Goal: Information Seeking & Learning: Check status

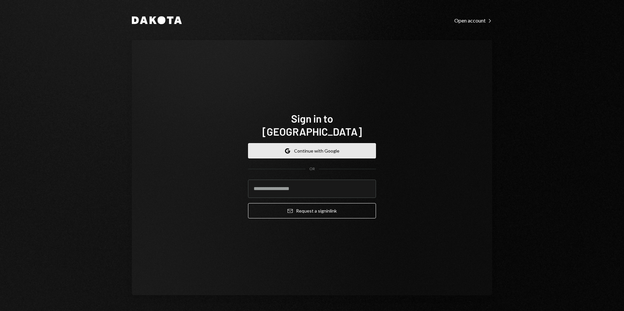
click at [328, 143] on button "Google Continue with Google" at bounding box center [312, 150] width 128 height 15
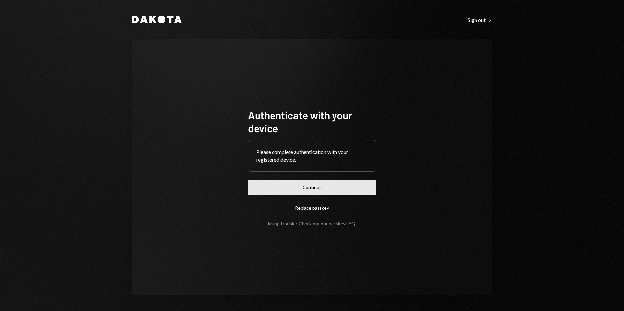
click at [332, 189] on button "Continue" at bounding box center [312, 187] width 128 height 15
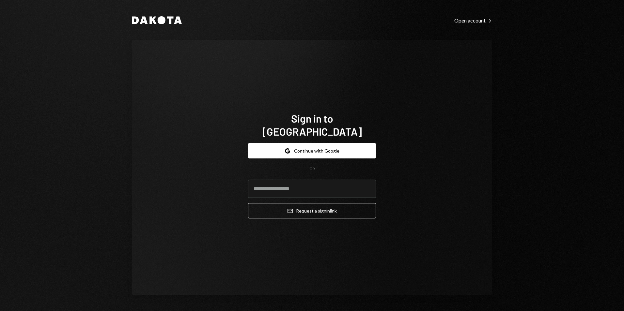
type input "**********"
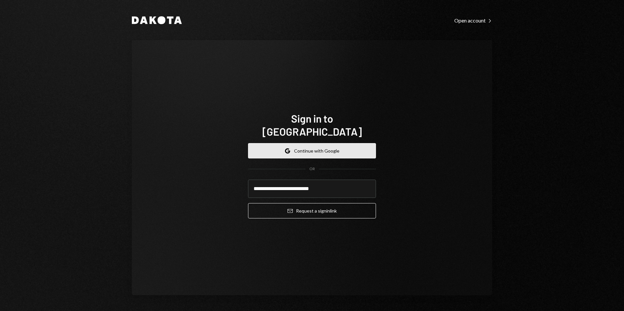
click at [302, 143] on button "Google Continue with Google" at bounding box center [312, 150] width 128 height 15
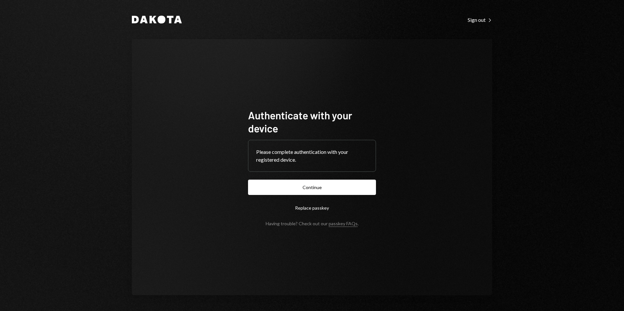
click at [268, 188] on button "Continue" at bounding box center [312, 187] width 128 height 15
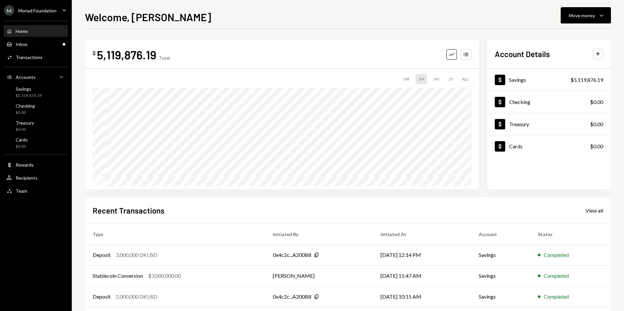
click at [43, 10] on div "Monad Foundation" at bounding box center [37, 11] width 38 height 6
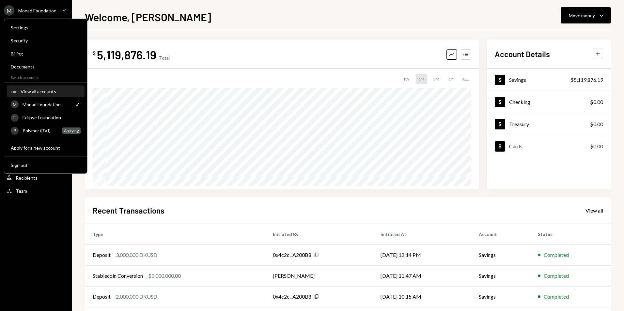
click at [48, 91] on div "View all accounts" at bounding box center [51, 92] width 60 height 6
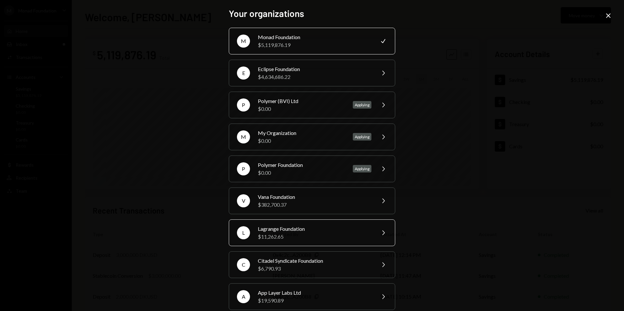
scroll to position [9, 0]
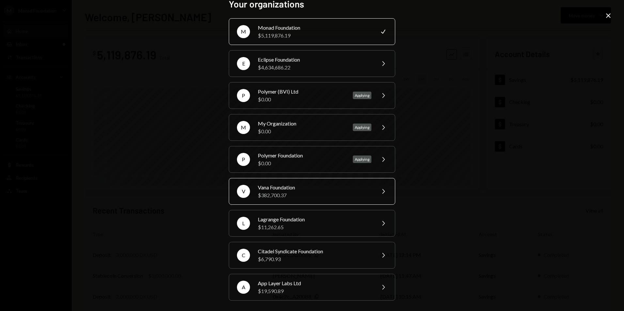
click at [272, 191] on div "Vana Foundation $382,700.37" at bounding box center [315, 192] width 114 height 16
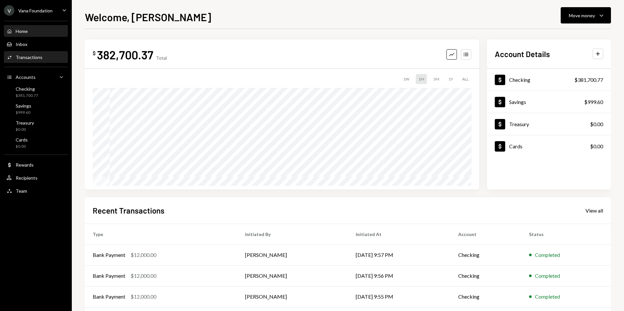
click at [37, 53] on div "Activities Transactions" at bounding box center [36, 57] width 59 height 11
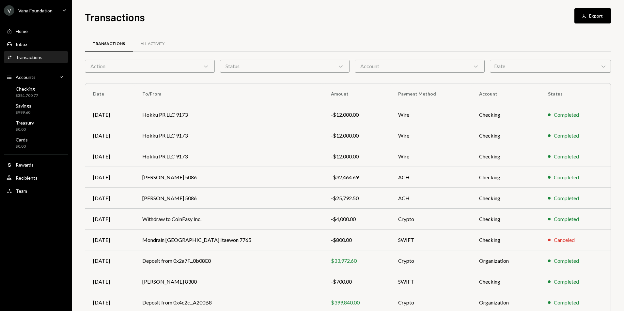
click at [508, 65] on div "Date Chevron Down" at bounding box center [550, 66] width 121 height 13
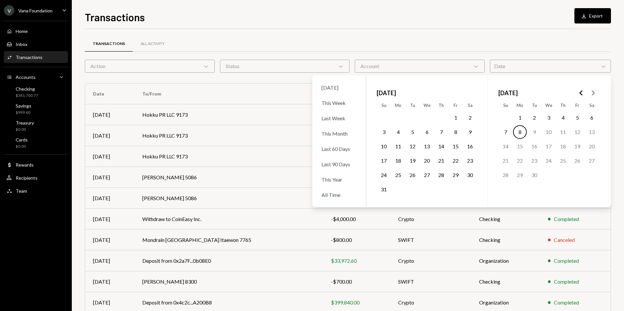
click at [491, 44] on div "Transactions All Activity" at bounding box center [348, 44] width 526 height 17
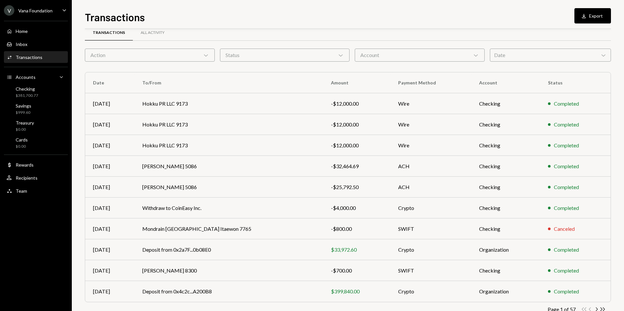
scroll to position [29, 0]
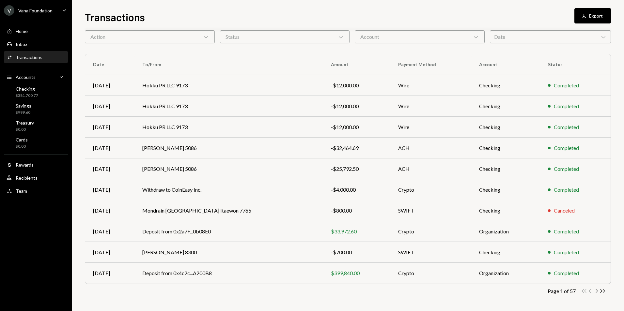
click at [598, 293] on icon "Chevron Right" at bounding box center [596, 291] width 6 height 6
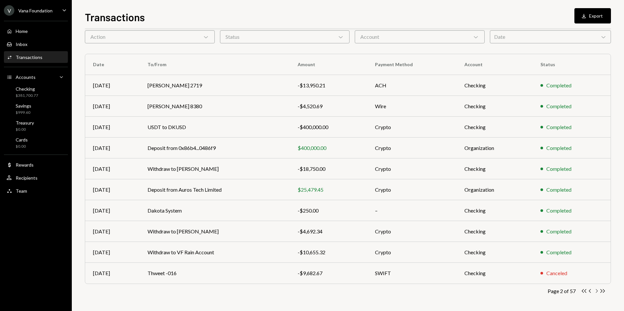
click at [597, 291] on icon "Chevron Right" at bounding box center [596, 291] width 6 height 6
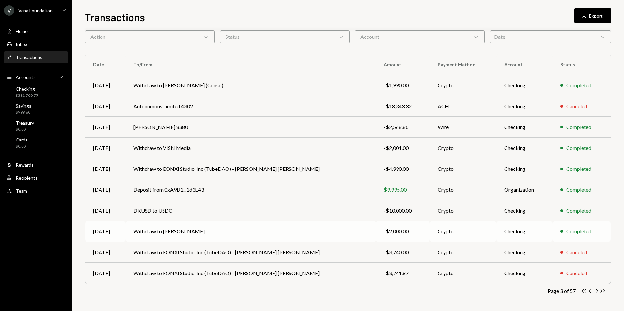
click at [190, 228] on td "Withdraw to Saurabh Sanjay Sharma" at bounding box center [251, 231] width 250 height 21
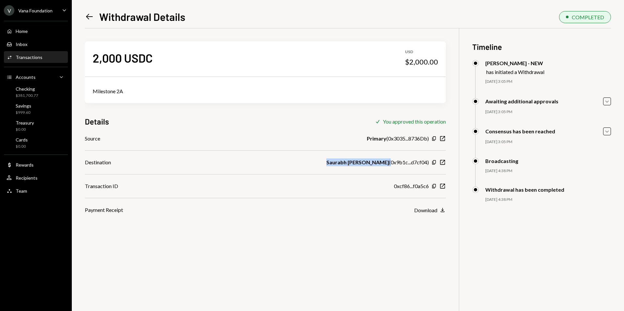
drag, startPoint x: 332, startPoint y: 163, endPoint x: 389, endPoint y: 163, distance: 56.8
click at [389, 163] on div "Destination Saurabh Sanjay Sharma ( 0x9b1c...d7cf04 ) Copy New Window" at bounding box center [265, 163] width 361 height 8
copy div "Saurabh Sanjay Sharma"
click at [86, 14] on icon "Left Arrow" at bounding box center [89, 16] width 9 height 9
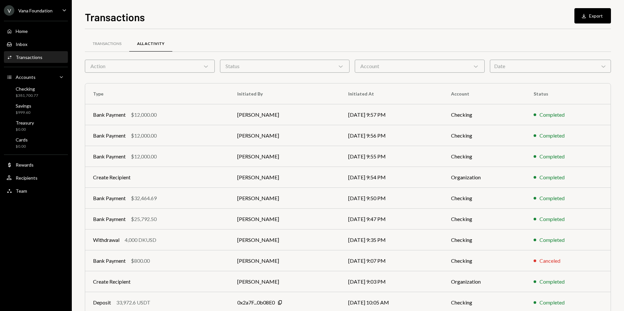
click at [413, 65] on div "Account Chevron Down" at bounding box center [420, 66] width 130 height 13
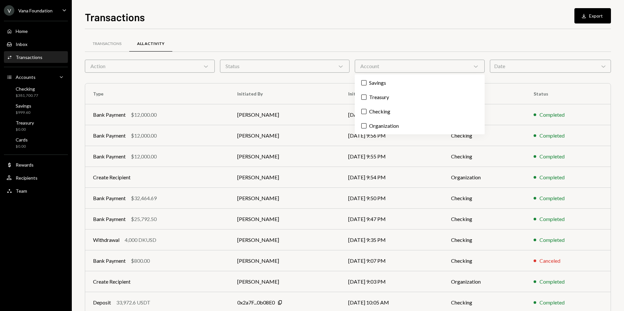
click at [567, 69] on div "Date Chevron Down" at bounding box center [550, 66] width 121 height 13
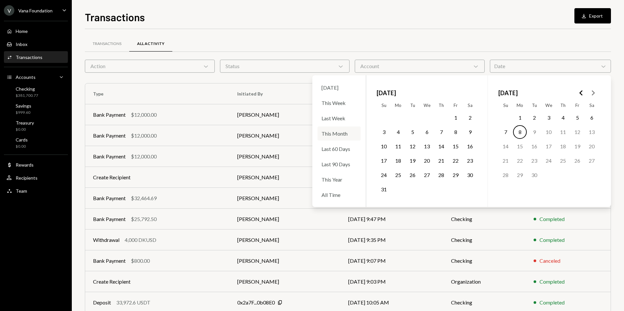
click at [347, 132] on div "This Month" at bounding box center [339, 134] width 43 height 14
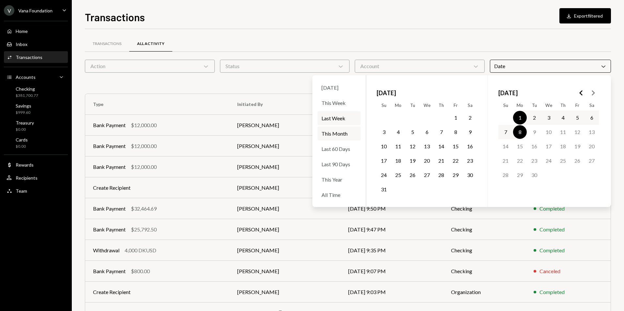
click at [456, 117] on button "1" at bounding box center [456, 118] width 14 height 14
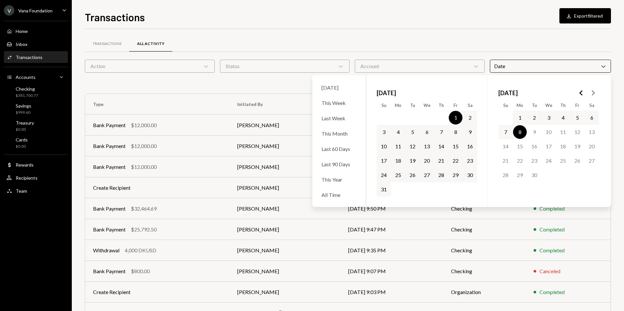
click at [381, 187] on button "31" at bounding box center [384, 190] width 14 height 14
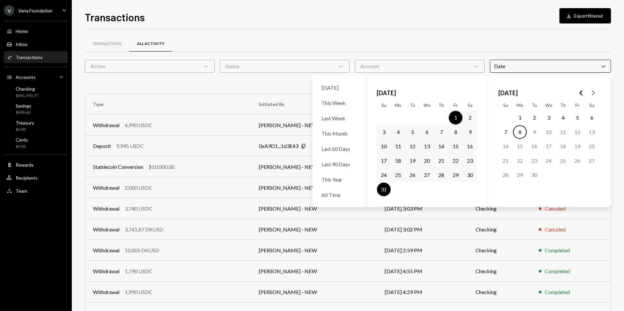
click at [427, 13] on div "Transactions Download Export filtered" at bounding box center [348, 16] width 526 height 14
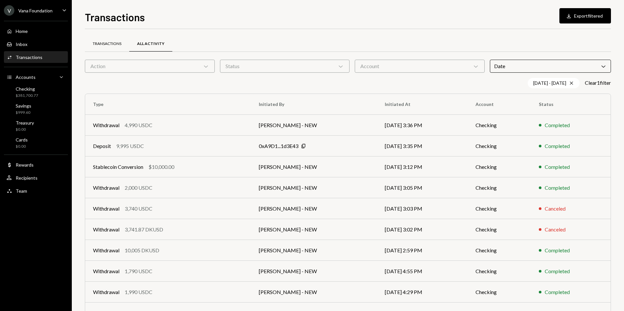
click at [115, 48] on div "Transactions" at bounding box center [107, 44] width 44 height 16
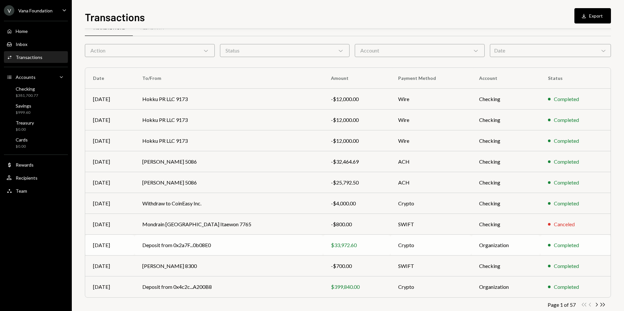
scroll to position [29, 0]
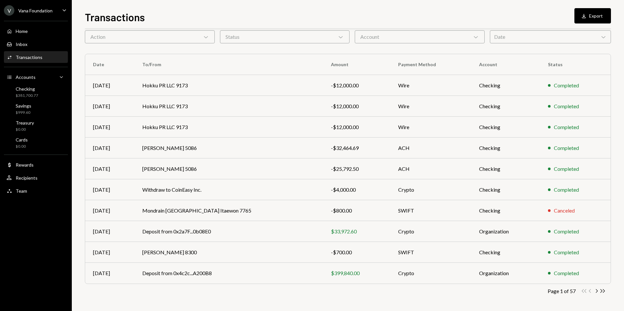
click at [520, 36] on div "Date Chevron Down" at bounding box center [550, 36] width 121 height 13
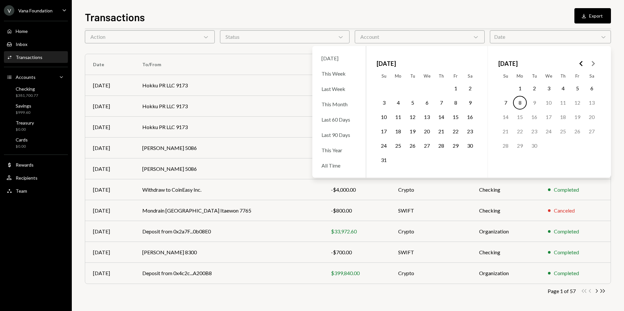
click at [455, 89] on button "1" at bounding box center [456, 89] width 14 height 14
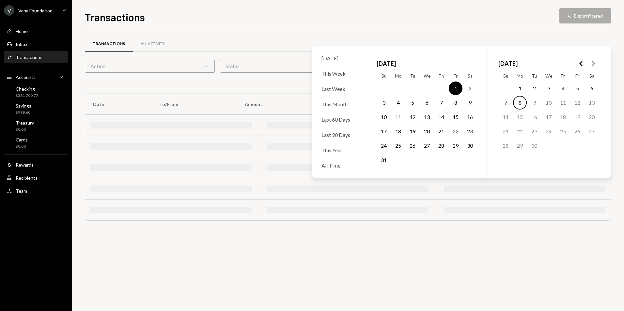
scroll to position [0, 0]
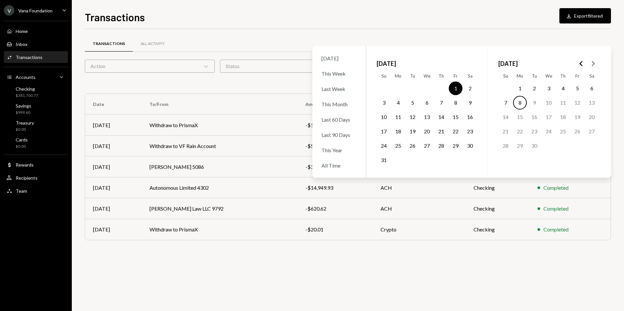
click at [386, 164] on button "31" at bounding box center [384, 160] width 14 height 14
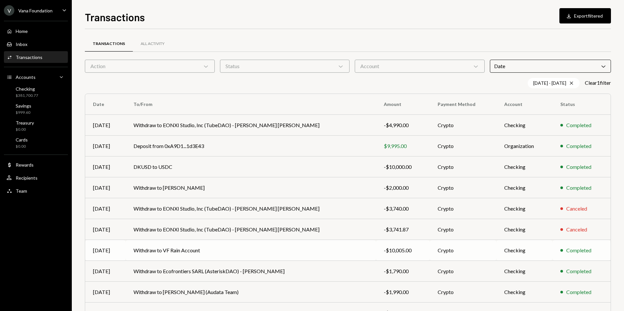
click at [363, 257] on td "Withdraw to VF Rain Account" at bounding box center [251, 250] width 250 height 21
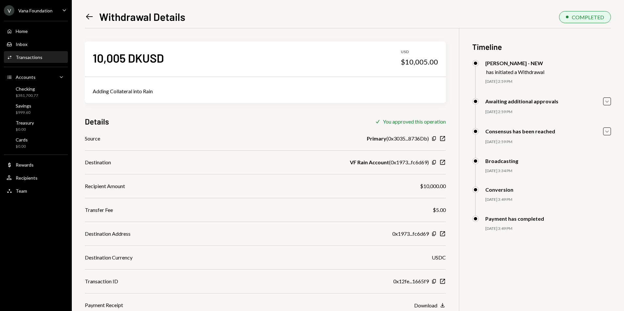
click at [89, 16] on icon "Left Arrow" at bounding box center [89, 16] width 9 height 9
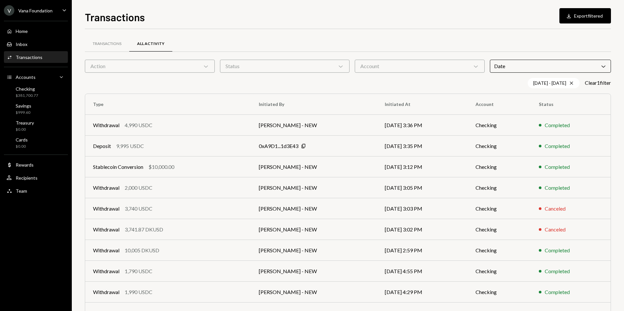
click at [99, 44] on div "Transactions" at bounding box center [107, 44] width 29 height 6
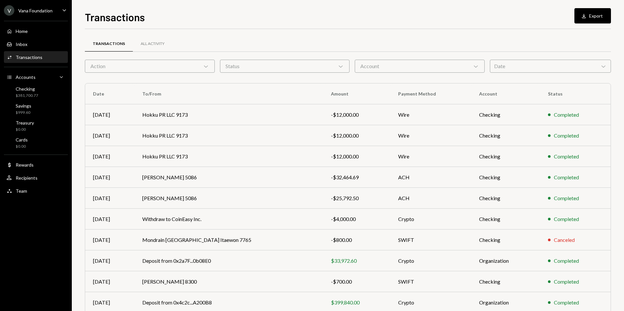
click at [533, 69] on div "Date Chevron Down" at bounding box center [550, 66] width 121 height 13
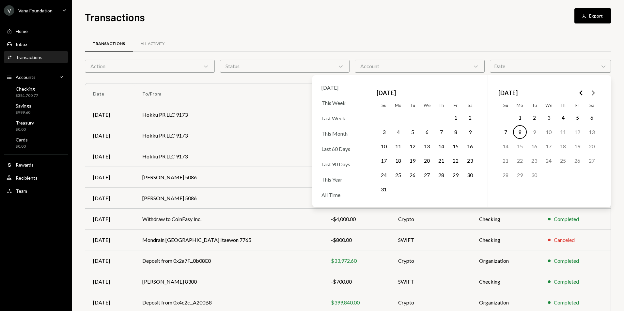
click at [454, 118] on button "1" at bounding box center [456, 118] width 14 height 14
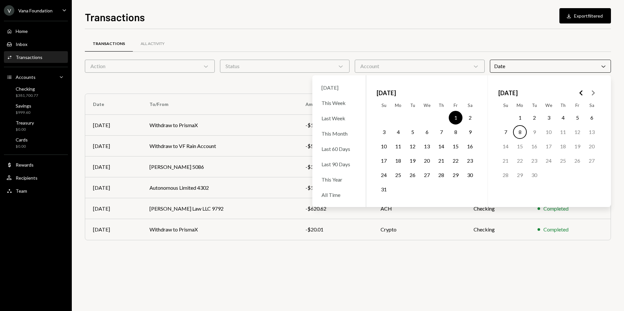
click at [381, 188] on button "31" at bounding box center [384, 190] width 14 height 14
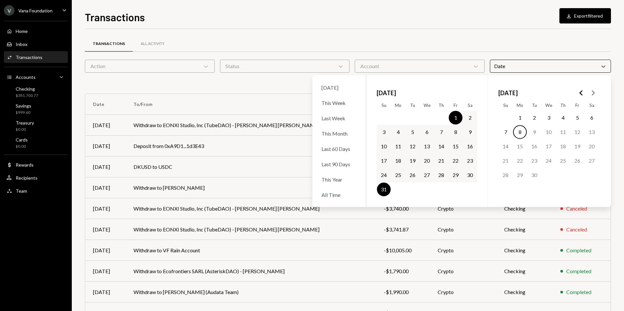
click at [361, 34] on div "Transactions All Activity Action Chevron Down Status Chevron Down Account Chevr…" at bounding box center [348, 190] width 526 height 322
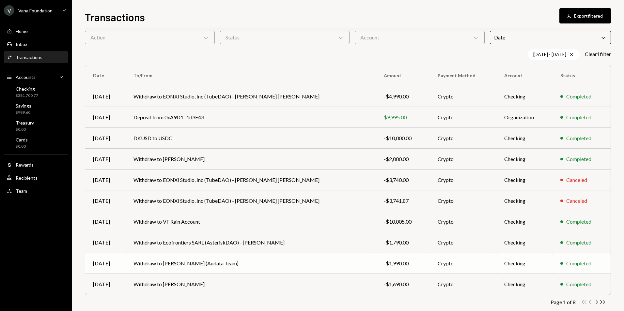
scroll to position [40, 0]
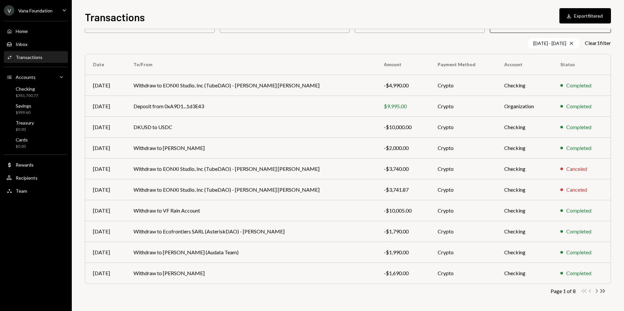
click at [596, 291] on icon "Chevron Right" at bounding box center [596, 291] width 6 height 6
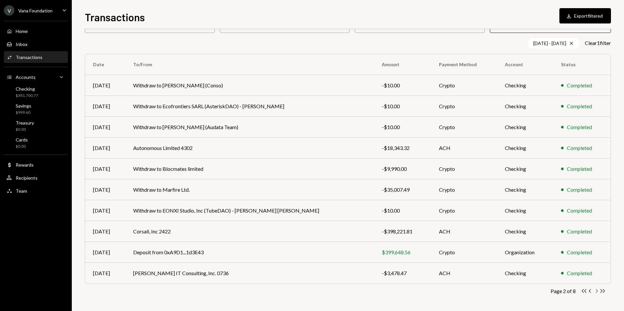
click at [597, 292] on icon "Chevron Right" at bounding box center [596, 291] width 6 height 6
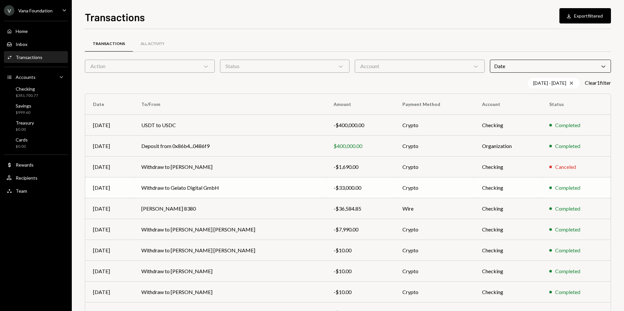
click at [242, 189] on td "Withdraw to Gelato Digital GmbH" at bounding box center [229, 188] width 192 height 21
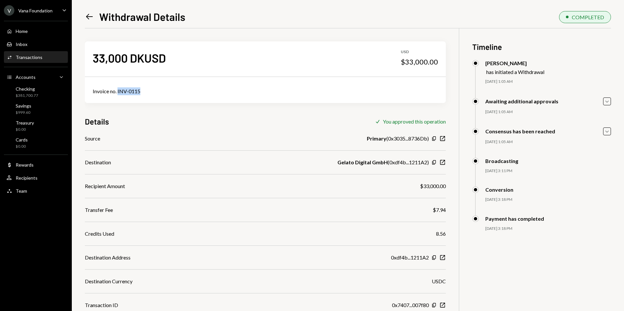
drag, startPoint x: 118, startPoint y: 90, endPoint x: 167, endPoint y: 88, distance: 48.7
click at [167, 88] on div "Invoice no. INV-0115" at bounding box center [265, 91] width 345 height 8
click at [608, 100] on icon "Caret Down" at bounding box center [606, 101] width 7 height 7
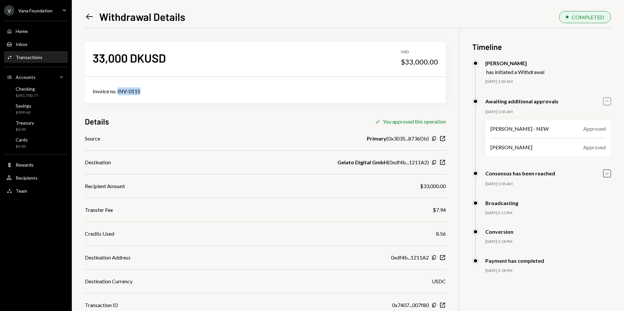
click at [608, 102] on icon "Caret Up" at bounding box center [606, 101] width 7 height 7
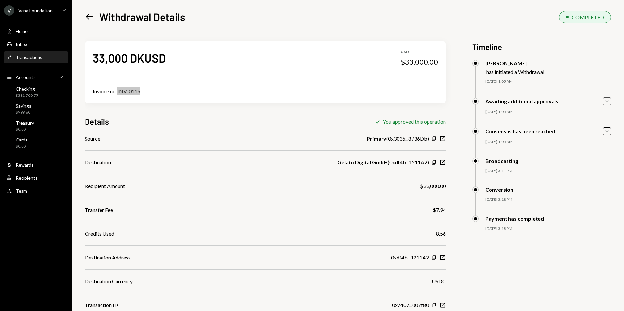
click at [87, 18] on icon at bounding box center [89, 17] width 7 height 6
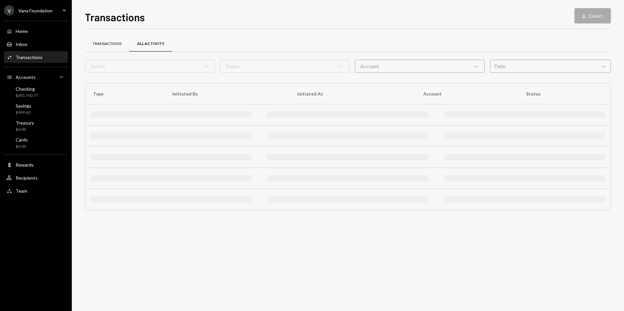
click at [102, 43] on div "Transactions" at bounding box center [107, 44] width 29 height 6
click at [535, 66] on div "Date Chevron Down" at bounding box center [550, 66] width 121 height 13
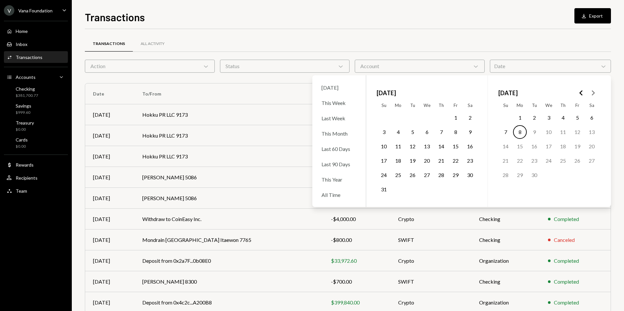
click at [425, 157] on button "20" at bounding box center [427, 161] width 14 height 14
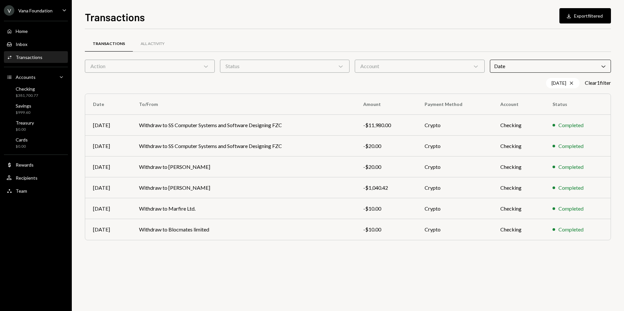
click at [210, 279] on div "Transactions All Activity Action Chevron Down Status Chevron Down Account Chevr…" at bounding box center [348, 170] width 526 height 282
click at [209, 233] on td "Withdraw to Blocmates limited" at bounding box center [243, 229] width 224 height 21
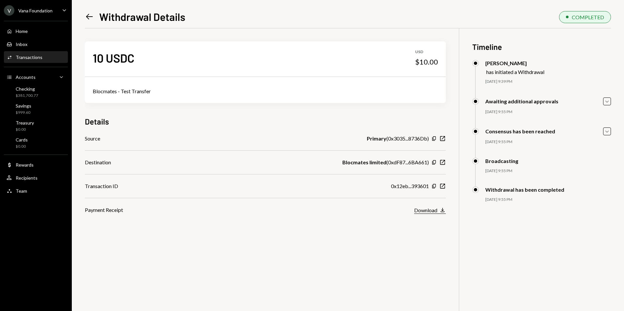
click at [435, 212] on div "Download" at bounding box center [425, 210] width 23 height 6
click at [92, 14] on icon "Left Arrow" at bounding box center [89, 16] width 9 height 9
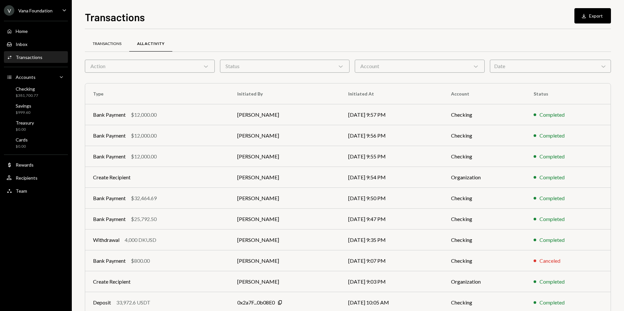
click at [108, 44] on div "Transactions" at bounding box center [107, 44] width 29 height 6
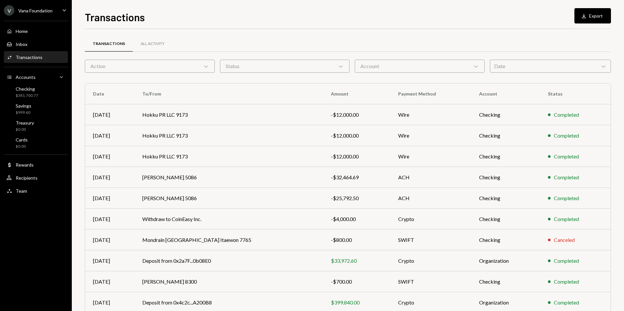
drag, startPoint x: 525, startPoint y: 66, endPoint x: 521, endPoint y: 68, distance: 4.4
click at [524, 64] on div "Date Chevron Down" at bounding box center [550, 66] width 121 height 13
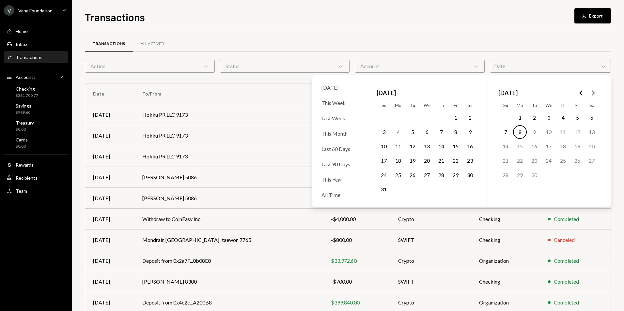
click at [427, 162] on button "20" at bounding box center [427, 161] width 14 height 14
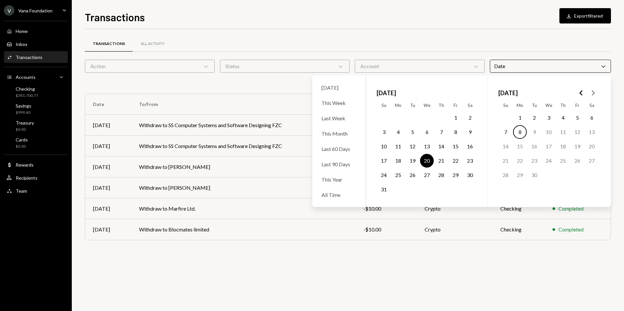
click at [277, 40] on div "Transactions All Activity" at bounding box center [348, 44] width 526 height 17
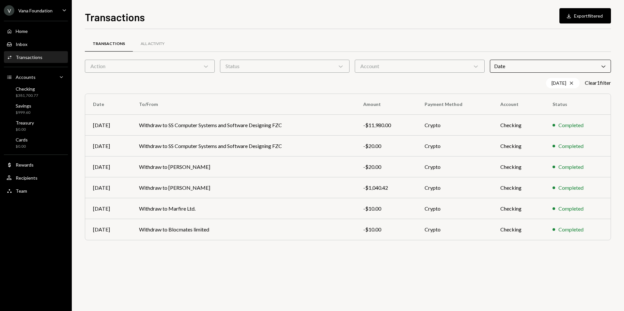
click at [530, 70] on div "Date Chevron Down" at bounding box center [550, 66] width 121 height 13
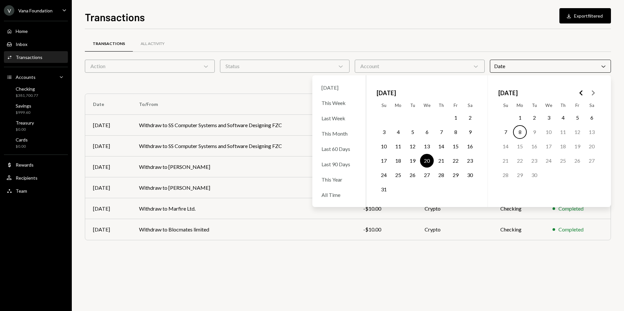
drag, startPoint x: 396, startPoint y: 161, endPoint x: 409, endPoint y: 161, distance: 13.7
click at [396, 161] on button "18" at bounding box center [398, 161] width 14 height 14
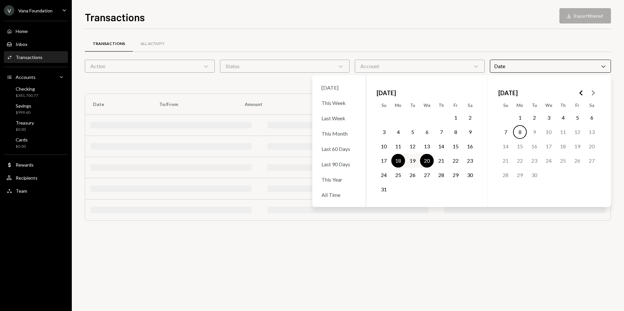
click at [411, 161] on button "19" at bounding box center [413, 161] width 14 height 14
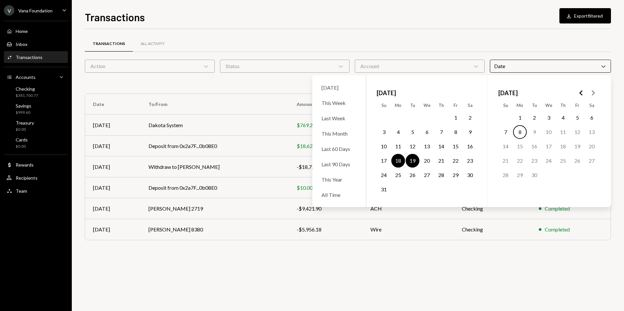
click at [400, 269] on div "Transactions All Activity Action Chevron Down Status Chevron Down Account Chevr…" at bounding box center [348, 170] width 526 height 282
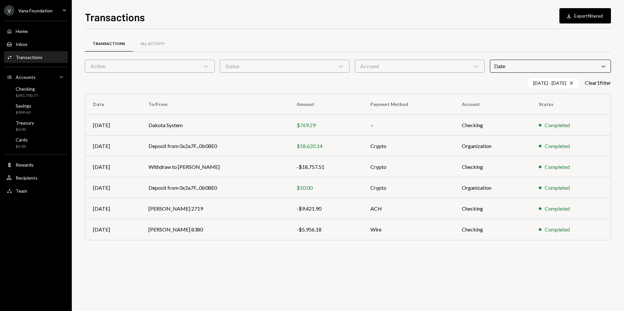
drag, startPoint x: 366, startPoint y: 269, endPoint x: 362, endPoint y: 270, distance: 4.4
click at [364, 269] on div "Transactions All Activity Action Chevron Down Status Chevron Down Account Chevr…" at bounding box center [348, 170] width 526 height 282
click at [240, 144] on td "Deposit from 0x2a7F...0b08E0" at bounding box center [215, 146] width 148 height 21
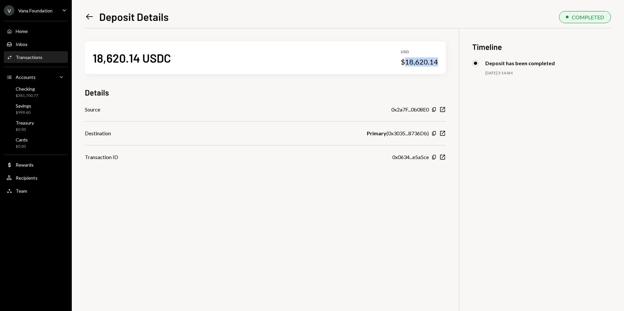
drag, startPoint x: 435, startPoint y: 63, endPoint x: 405, endPoint y: 62, distance: 30.0
click at [405, 62] on div "18,620.14 USDC USD $18,620.14" at bounding box center [265, 57] width 361 height 33
copy div "18,620.14"
click at [86, 18] on icon "Left Arrow" at bounding box center [89, 16] width 9 height 9
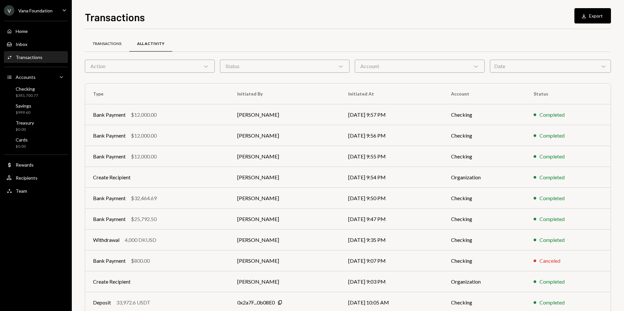
click at [106, 44] on div "Transactions" at bounding box center [107, 44] width 29 height 6
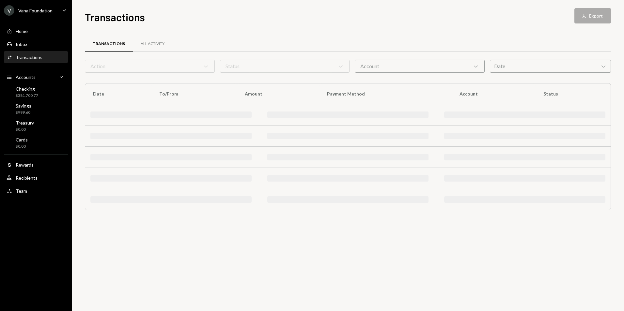
click at [524, 67] on div "Date Chevron Down" at bounding box center [550, 66] width 121 height 13
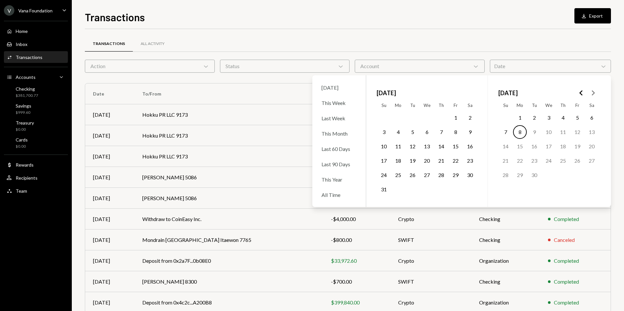
click at [582, 92] on icon "Go to the Previous Month" at bounding box center [581, 93] width 8 height 8
click at [470, 148] on button "21" at bounding box center [470, 147] width 14 height 14
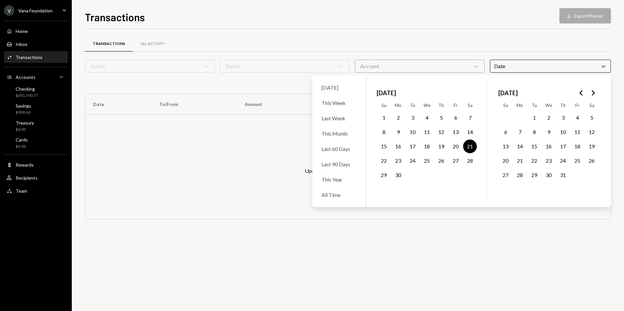
click at [521, 160] on button "21" at bounding box center [520, 161] width 14 height 14
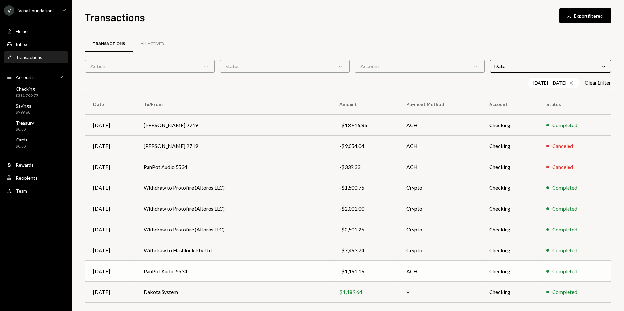
click at [456, 269] on td "ACH" at bounding box center [439, 271] width 83 height 21
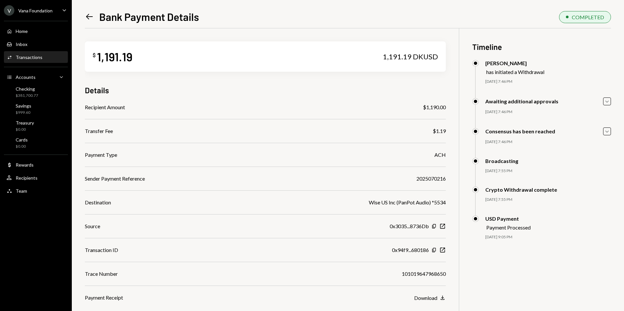
click at [86, 13] on icon "Left Arrow" at bounding box center [89, 16] width 9 height 9
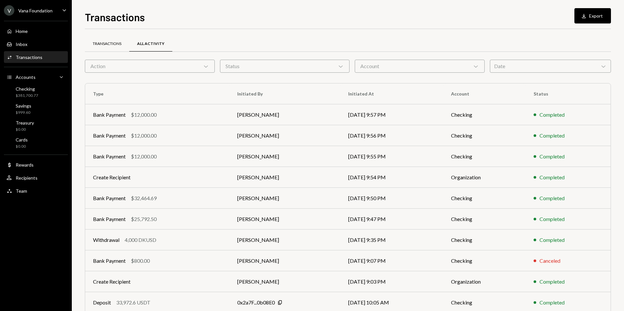
click at [109, 41] on div "Transactions" at bounding box center [107, 44] width 29 height 6
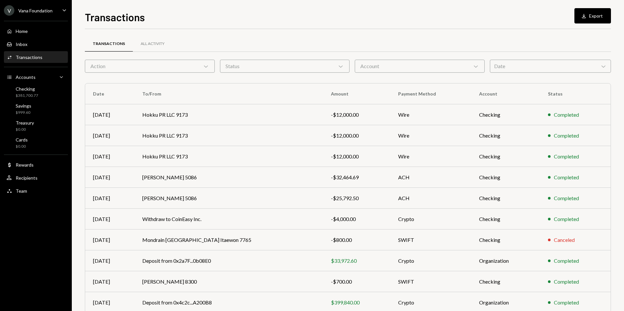
click at [526, 70] on div "Date Chevron Down" at bounding box center [550, 66] width 121 height 13
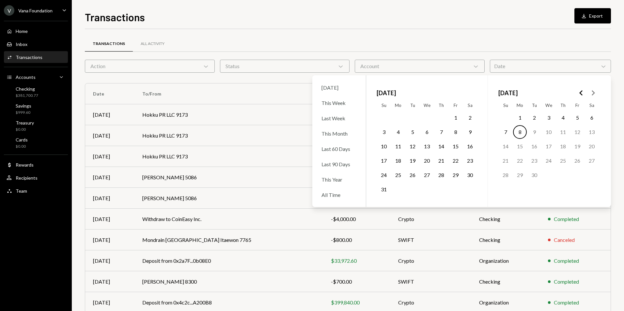
click at [583, 94] on icon "Go to the Previous Month" at bounding box center [581, 93] width 8 height 8
drag, startPoint x: 519, startPoint y: 162, endPoint x: 520, endPoint y: 140, distance: 21.6
click at [518, 162] on button "21" at bounding box center [520, 161] width 14 height 14
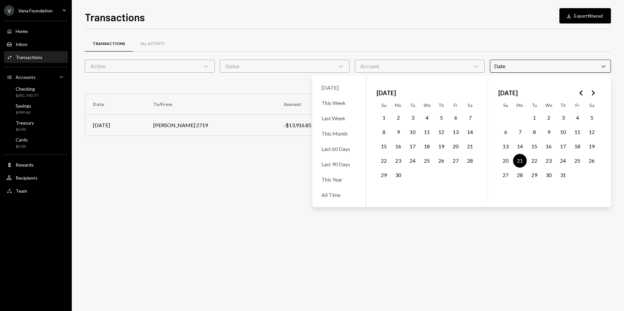
click at [471, 24] on div "Transactions Download Export filtered Transactions All Activity Action Chevron …" at bounding box center [348, 160] width 526 height 302
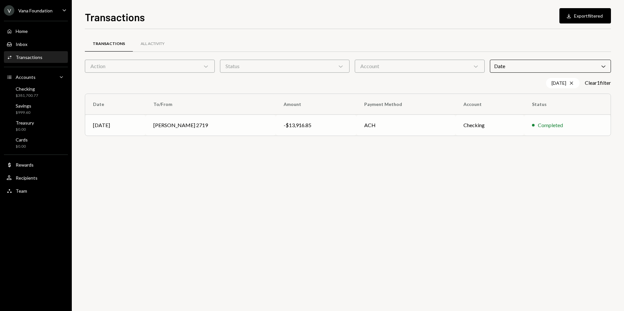
click at [210, 125] on td "Arthur Abal 2719" at bounding box center [211, 125] width 130 height 21
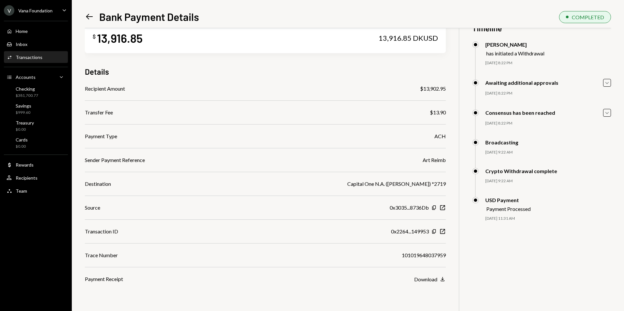
scroll to position [28, 0]
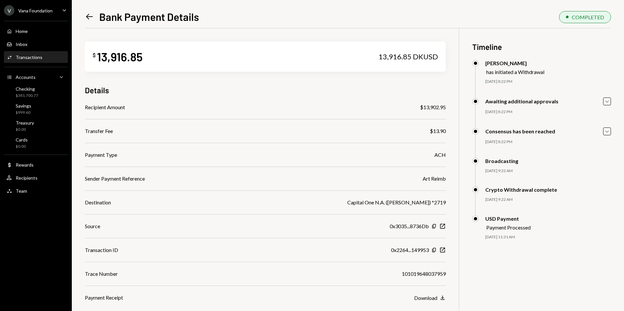
click at [91, 18] on icon "Left Arrow" at bounding box center [89, 16] width 9 height 9
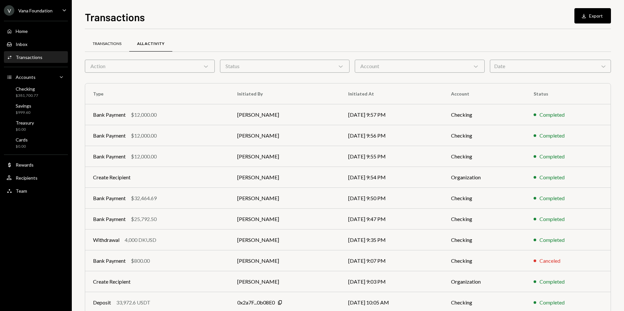
click at [103, 44] on div "Transactions" at bounding box center [107, 44] width 29 height 6
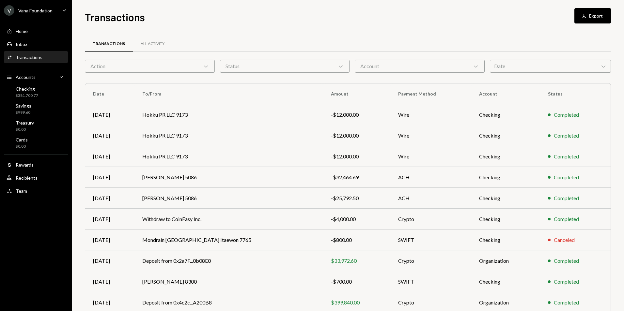
click at [534, 71] on div "Date Chevron Down" at bounding box center [550, 66] width 121 height 13
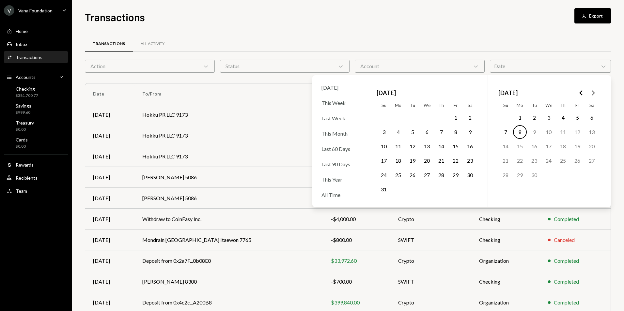
click at [580, 93] on polygon "Go to the Previous Month" at bounding box center [580, 92] width 3 height 5
click at [563, 177] on button "31" at bounding box center [563, 175] width 14 height 14
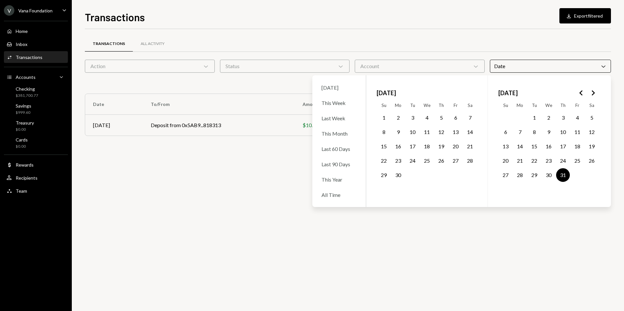
click at [386, 26] on div "Transactions Download Export filtered Transactions All Activity Action Chevron …" at bounding box center [348, 160] width 526 height 302
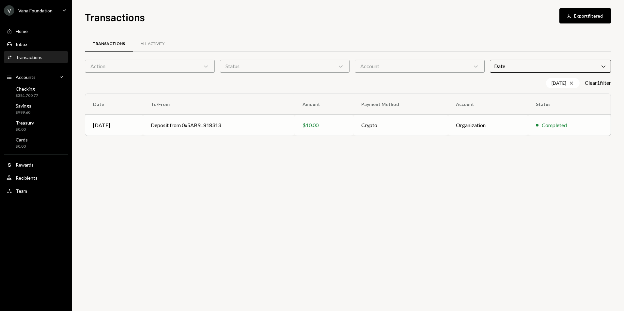
click at [220, 125] on td "Deposit from 0x5AB9...818313" at bounding box center [219, 125] width 152 height 21
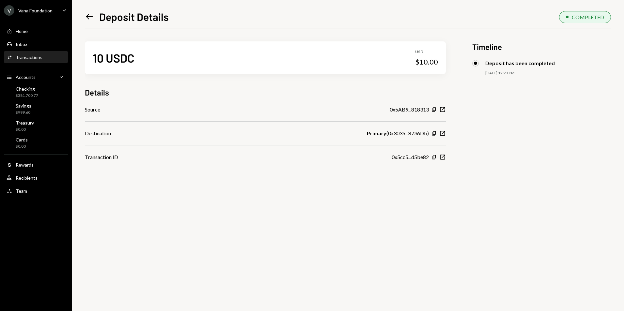
click at [88, 16] on icon "Left Arrow" at bounding box center [89, 16] width 9 height 9
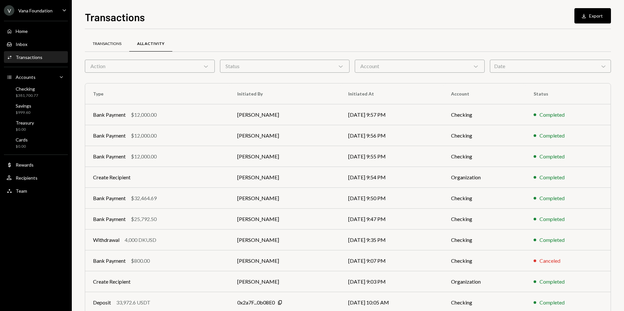
click at [113, 42] on div "Transactions" at bounding box center [107, 44] width 29 height 6
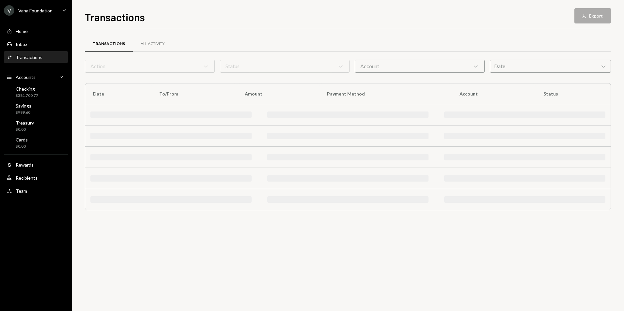
click at [543, 69] on div "Date Chevron Down" at bounding box center [550, 66] width 121 height 13
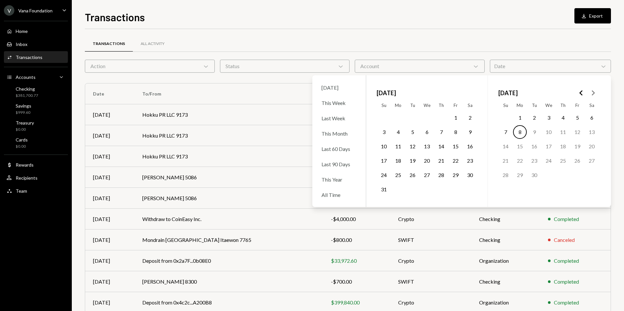
click at [581, 91] on icon "Go to the Previous Month" at bounding box center [581, 93] width 8 height 8
drag, startPoint x: 521, startPoint y: 162, endPoint x: 513, endPoint y: 157, distance: 8.6
click at [521, 161] on button "21" at bounding box center [520, 161] width 14 height 14
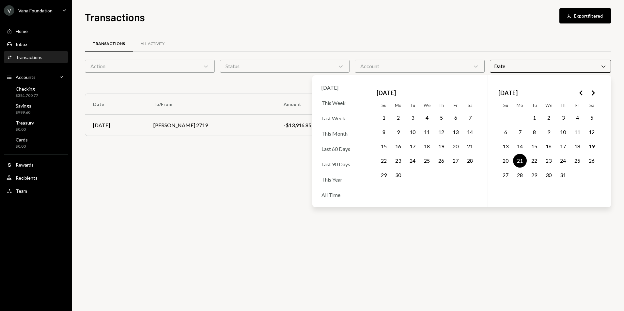
click at [566, 163] on button "24" at bounding box center [563, 161] width 14 height 14
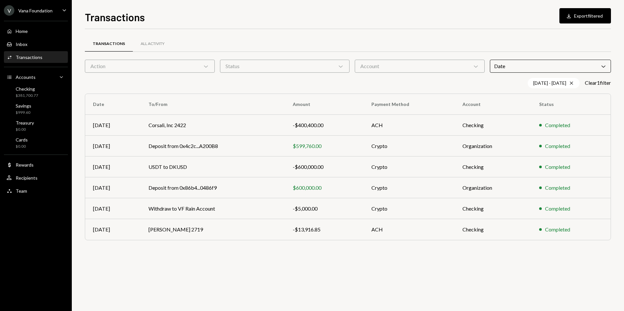
click at [259, 281] on div "Transactions All Activity Action Chevron Down Status Chevron Down Account Chevr…" at bounding box center [348, 170] width 526 height 282
click at [238, 207] on td "Withdraw to VF Rain Account" at bounding box center [213, 208] width 145 height 21
